Goal: Task Accomplishment & Management: Complete application form

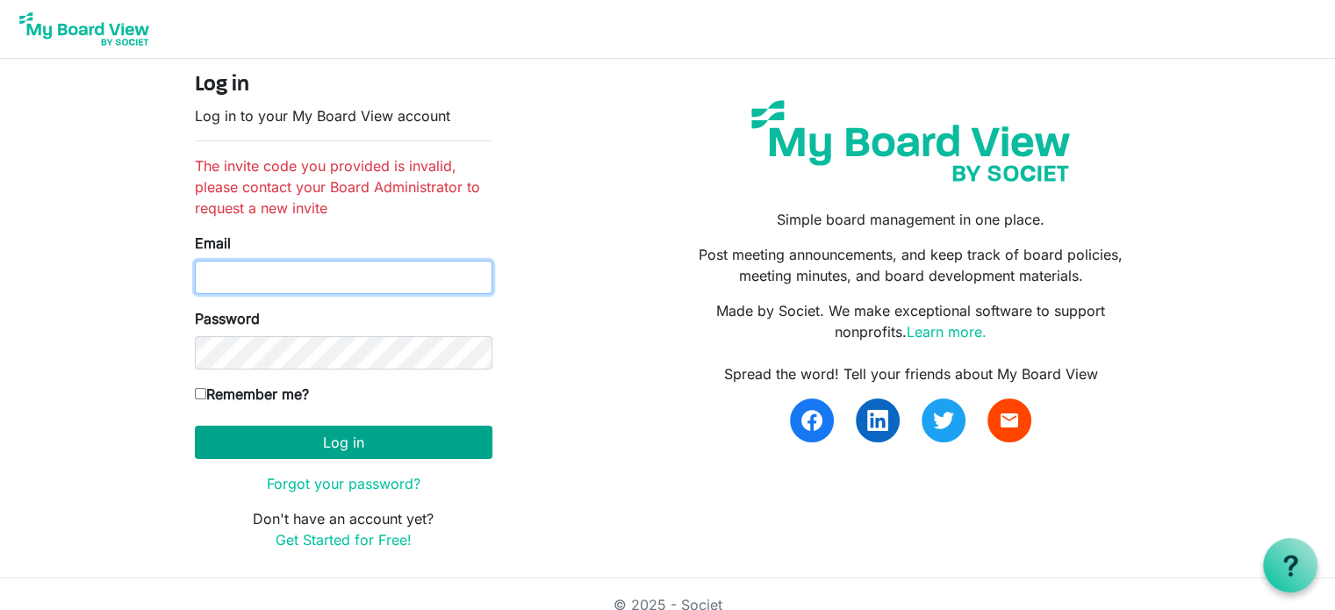
type input "[EMAIL_ADDRESS][DOMAIN_NAME]"
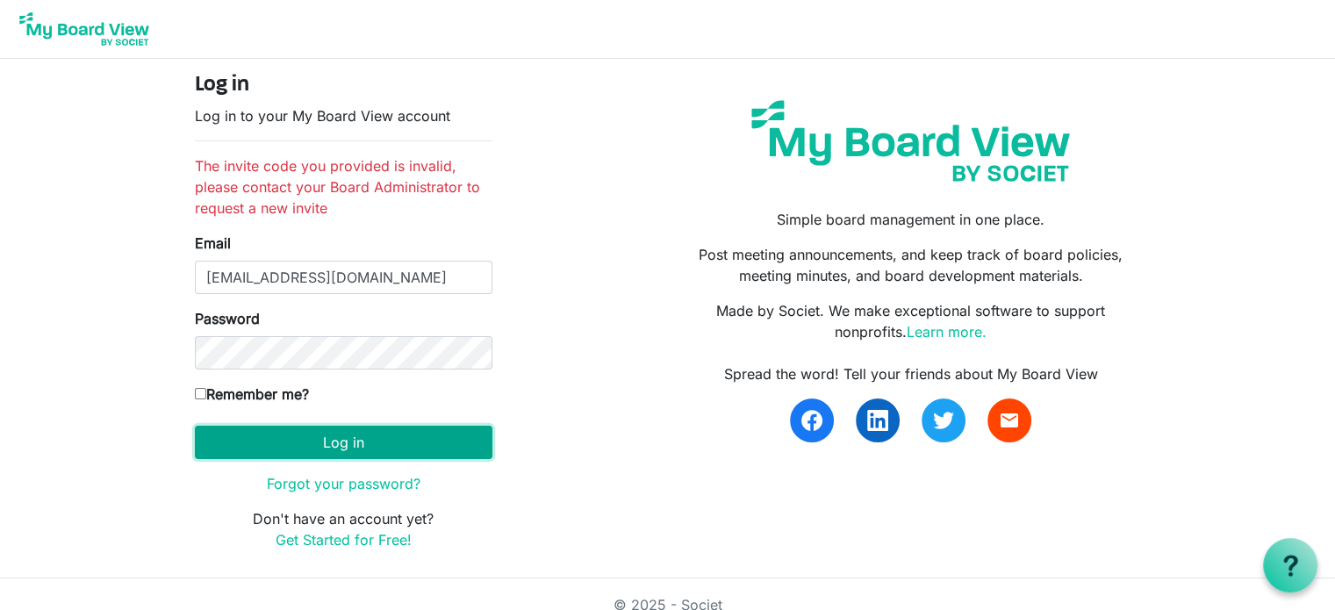
click at [387, 438] on button "Log in" at bounding box center [343, 442] width 297 height 33
click at [329, 439] on button "Log in" at bounding box center [343, 442] width 297 height 33
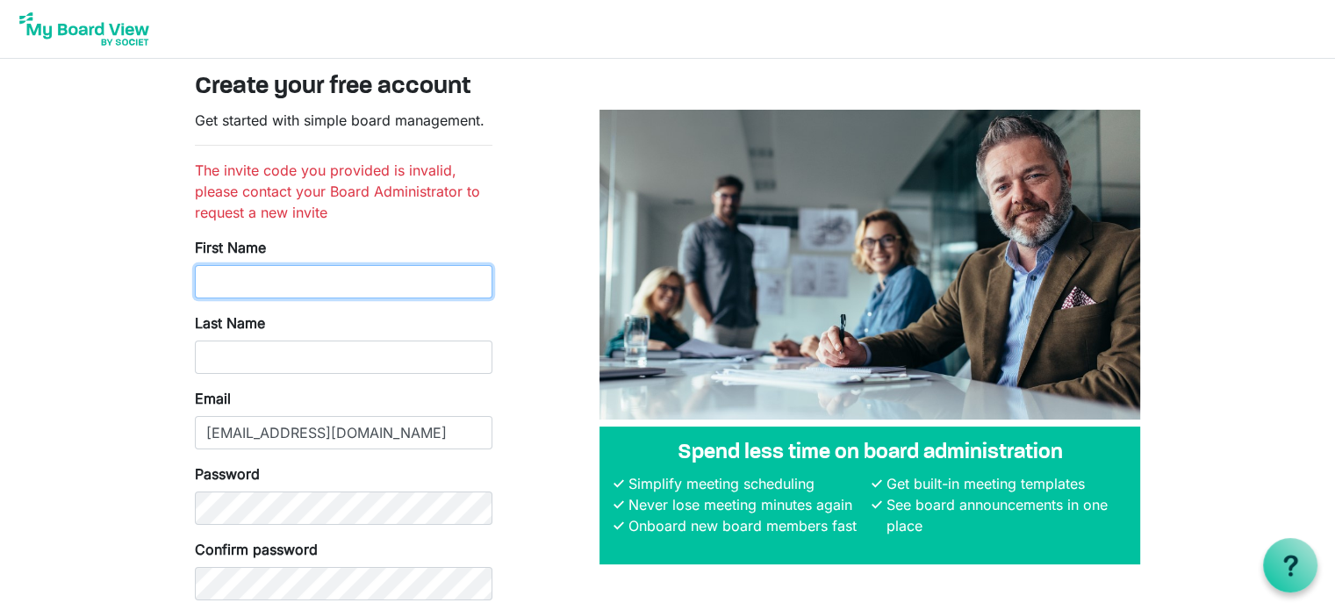
click at [421, 271] on input "First Name" at bounding box center [343, 281] width 297 height 33
type input "[PERSON_NAME]"
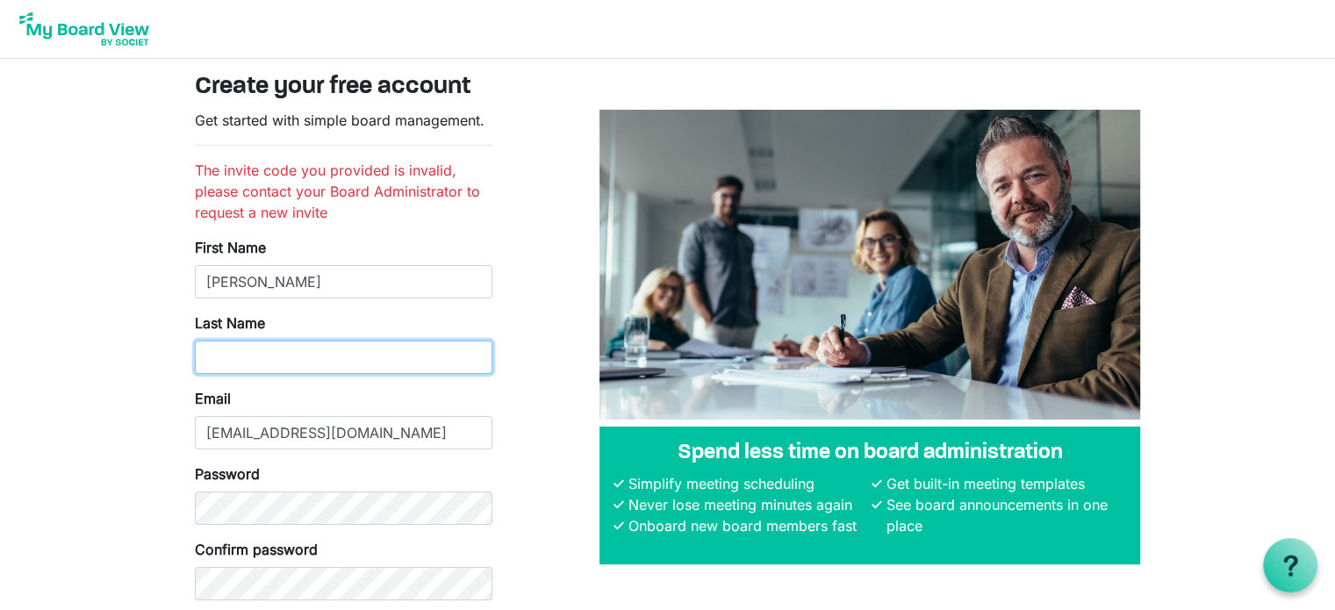
type input "[PERSON_NAME]"
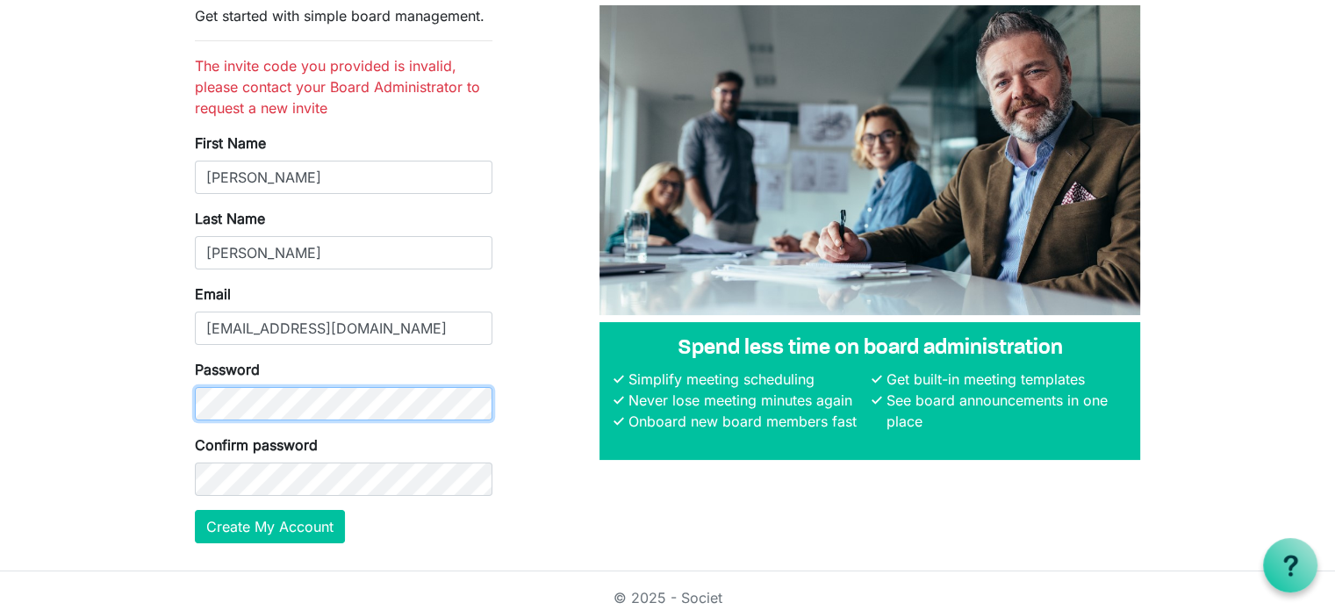
scroll to position [117, 0]
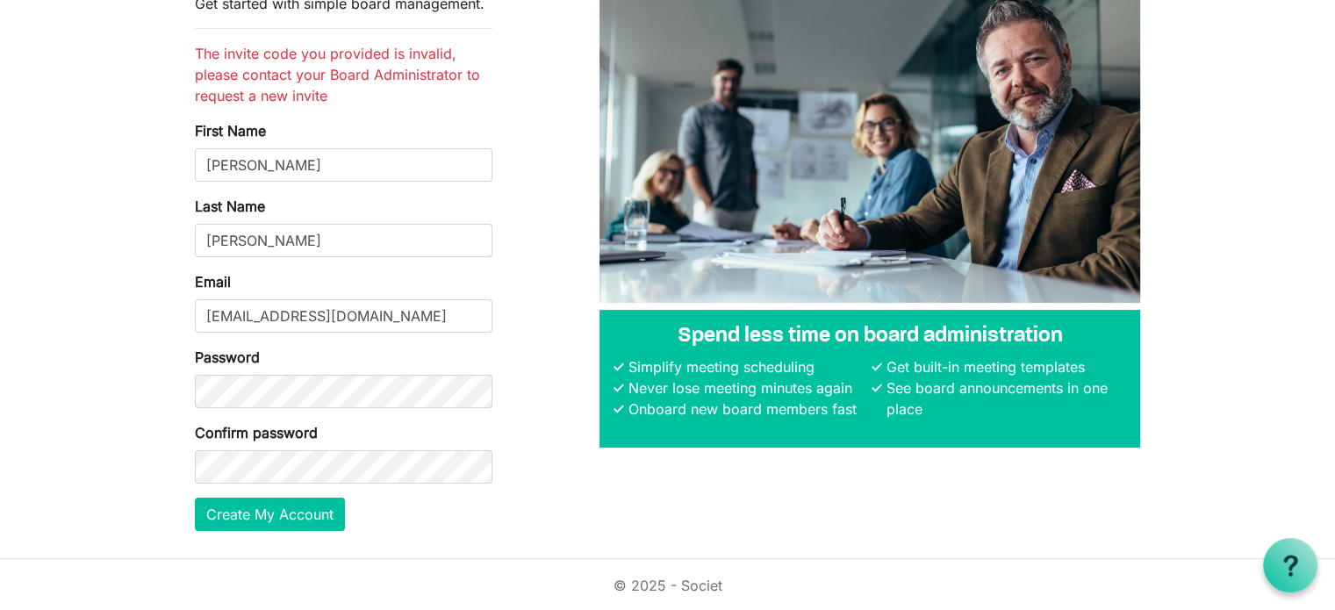
click at [475, 341] on form "Get started with simple board management. The invite code you provided is inval…" at bounding box center [343, 262] width 297 height 538
drag, startPoint x: 273, startPoint y: 509, endPoint x: 297, endPoint y: 486, distance: 33.5
click at [280, 501] on button "Create My Account" at bounding box center [270, 514] width 150 height 33
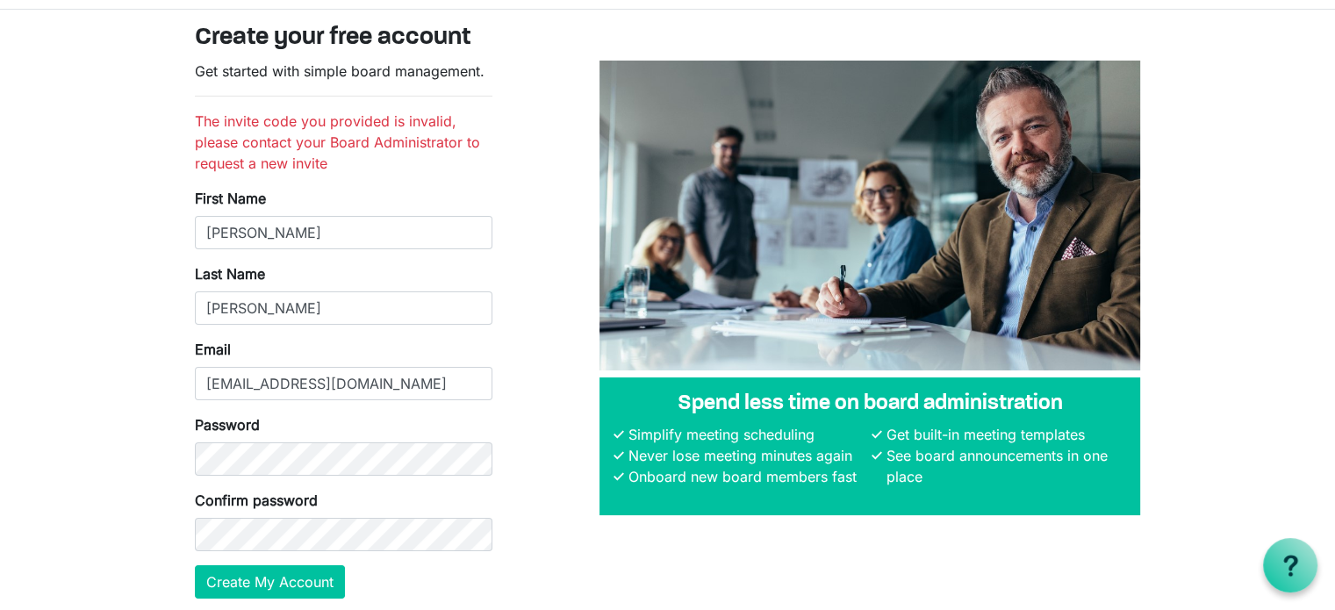
scroll to position [0, 0]
